Goal: Find specific page/section: Find specific page/section

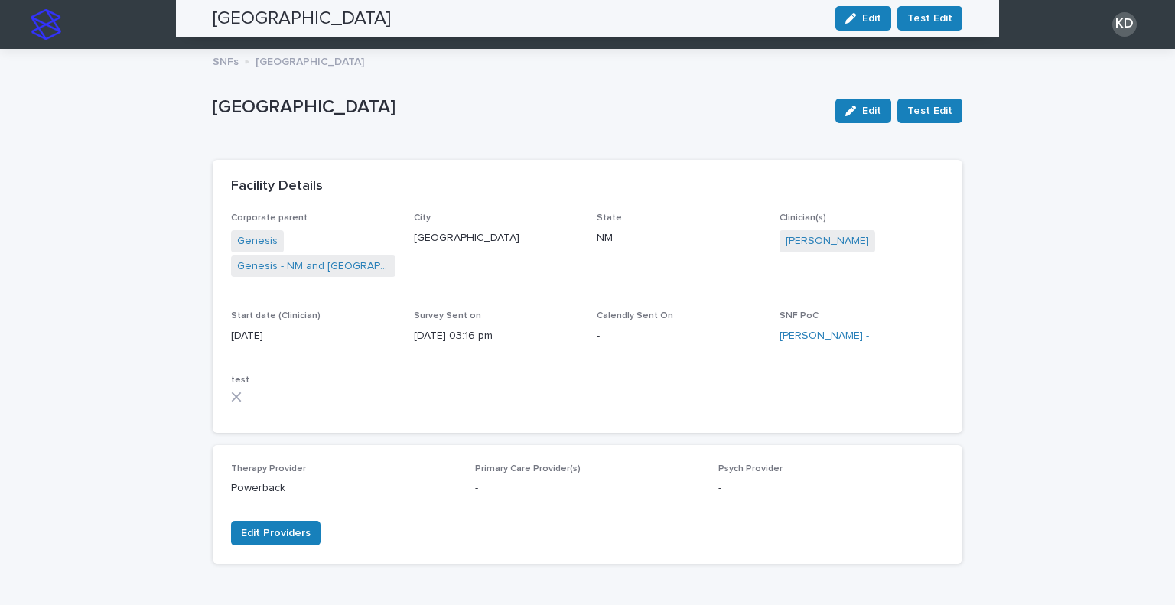
scroll to position [1310, 0]
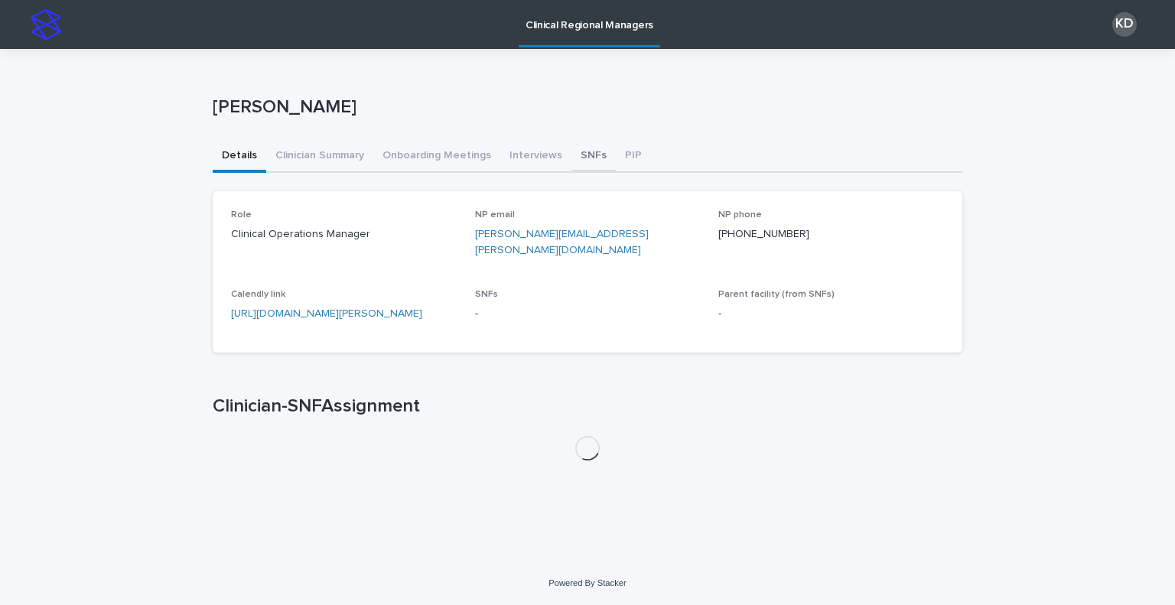
click at [592, 156] on button "SNFs" at bounding box center [594, 157] width 44 height 32
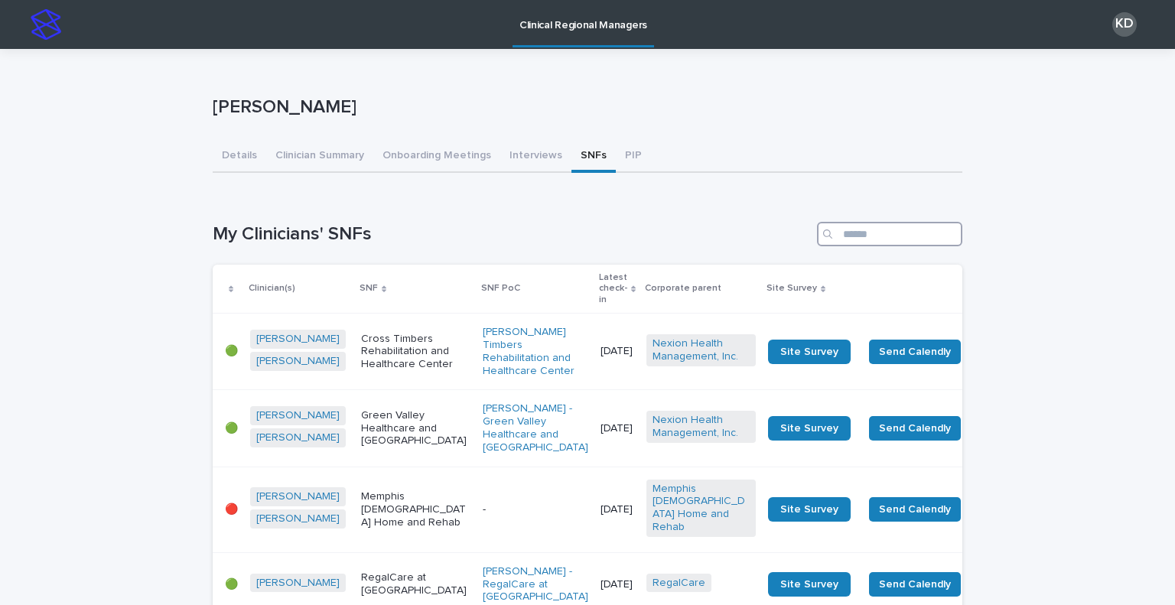
click at [882, 240] on input "Search" at bounding box center [889, 234] width 145 height 24
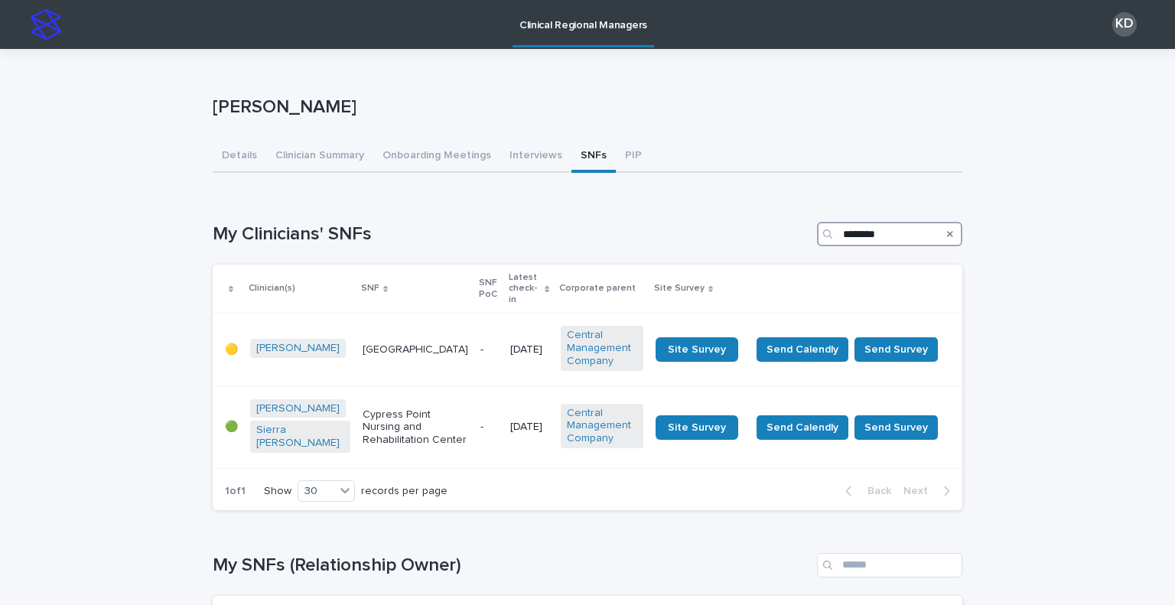
type input "********"
